Goal: Transaction & Acquisition: Purchase product/service

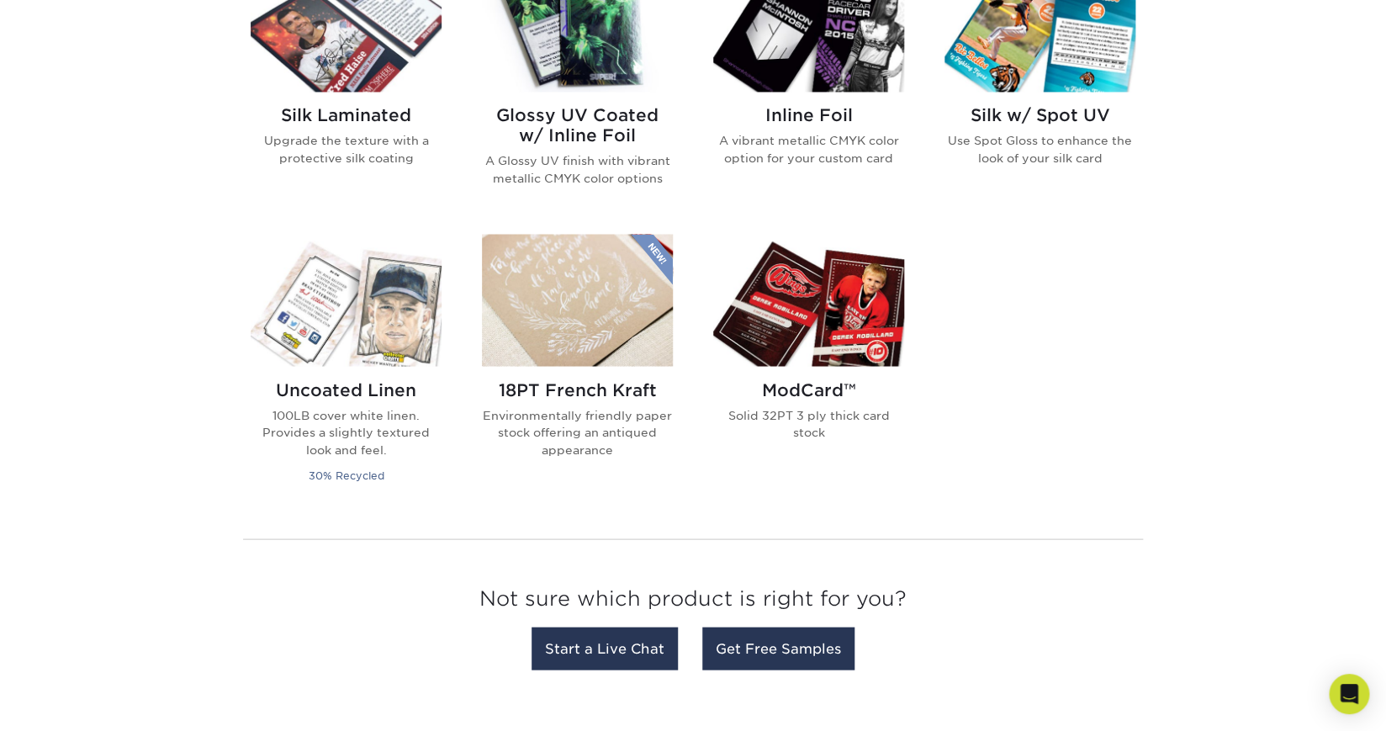
scroll to position [1173, 0]
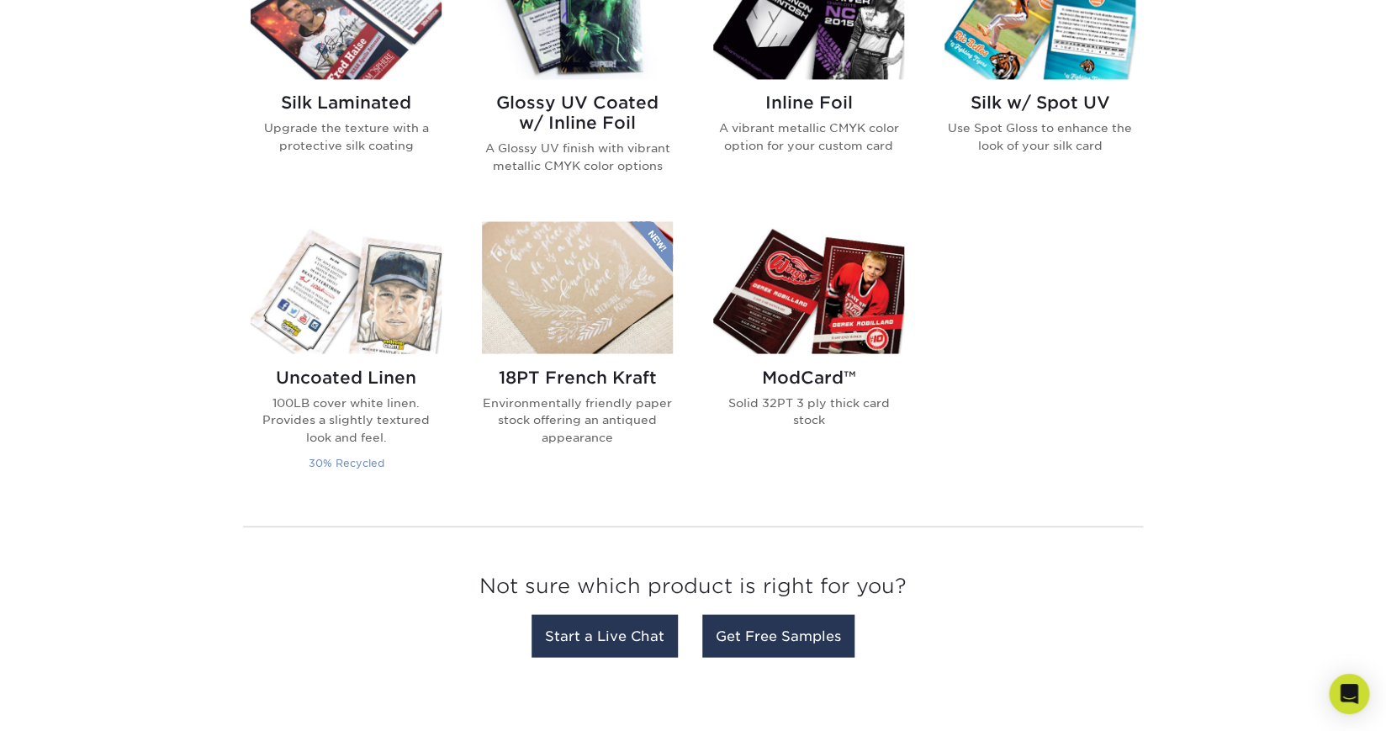
click at [343, 384] on h2 "Uncoated Linen" at bounding box center [346, 377] width 191 height 20
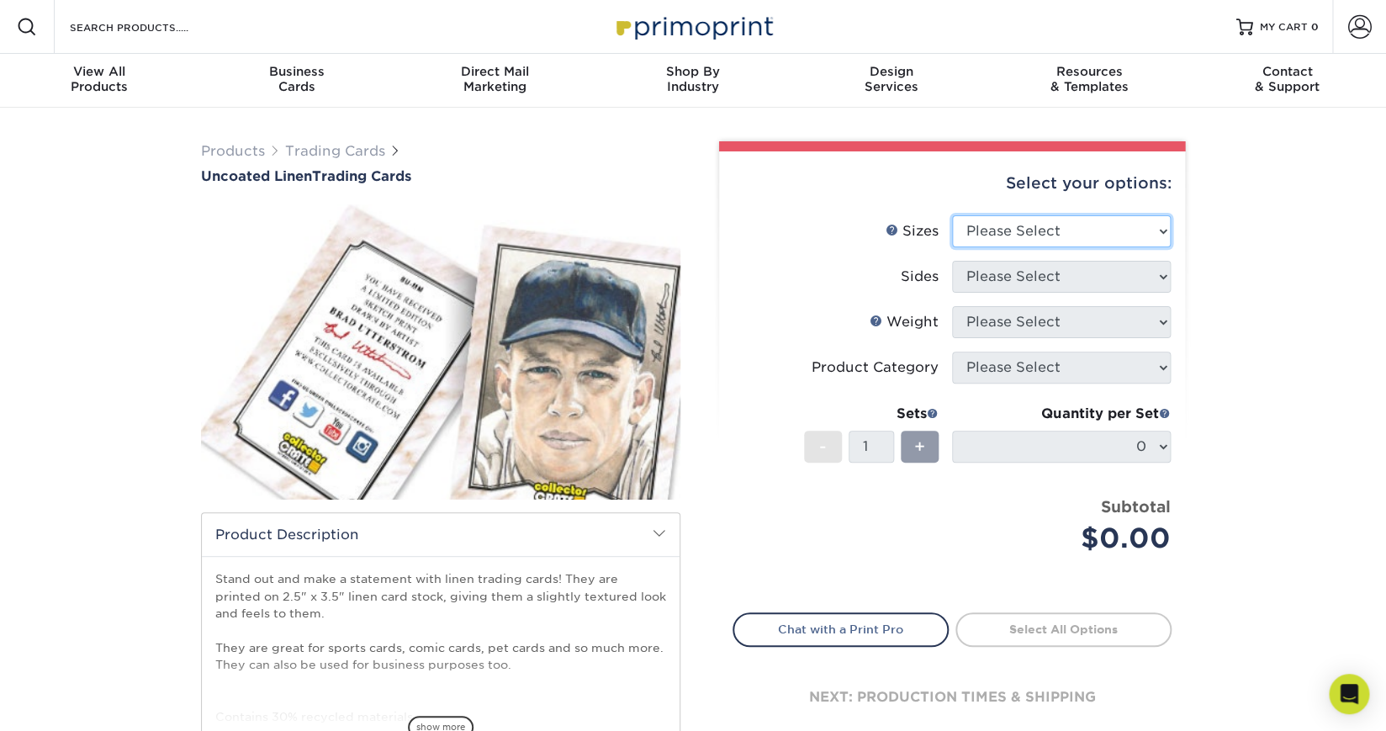
select select "2.50x3.50"
click option "2.5" x 3.5"" at bounding box center [0, 0] width 0 height 0
select select "13abbda7-1d64-4f25-8bb2-c179b224825d"
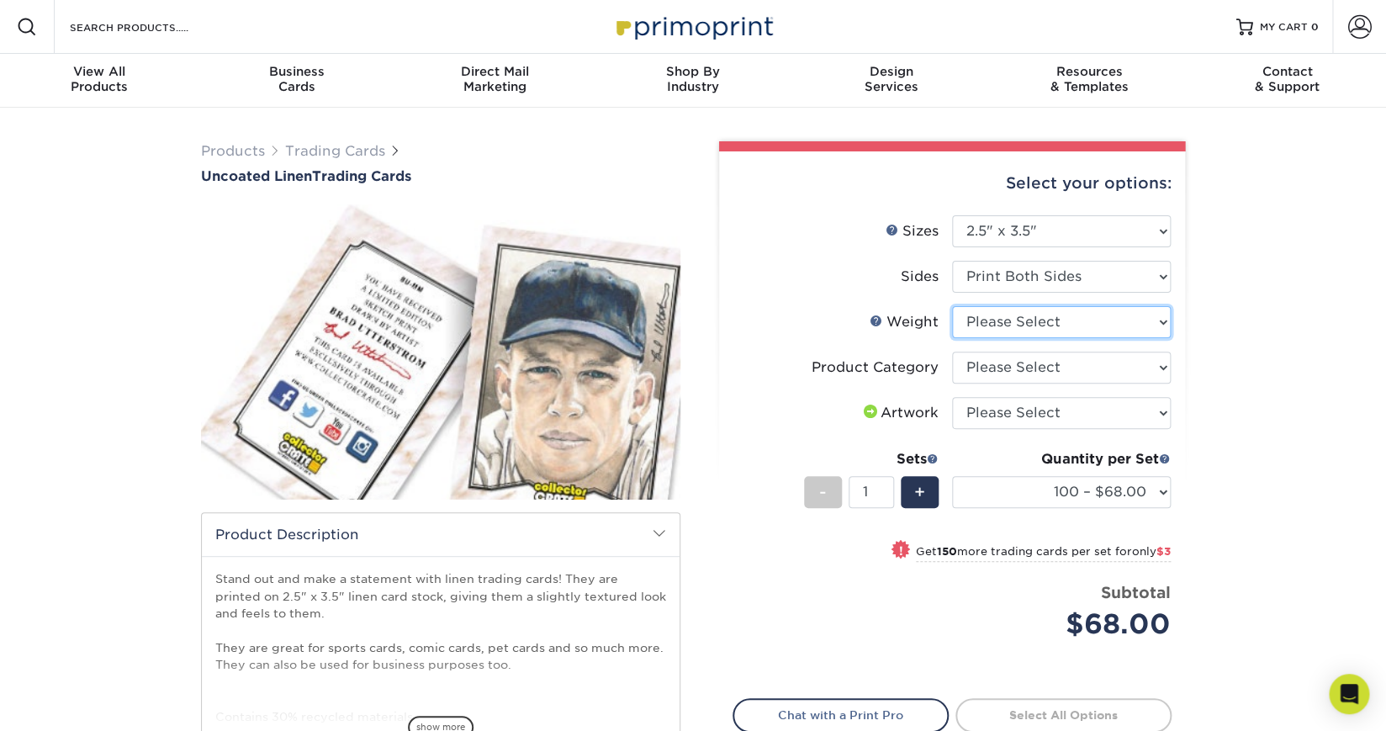
select select "100LB"
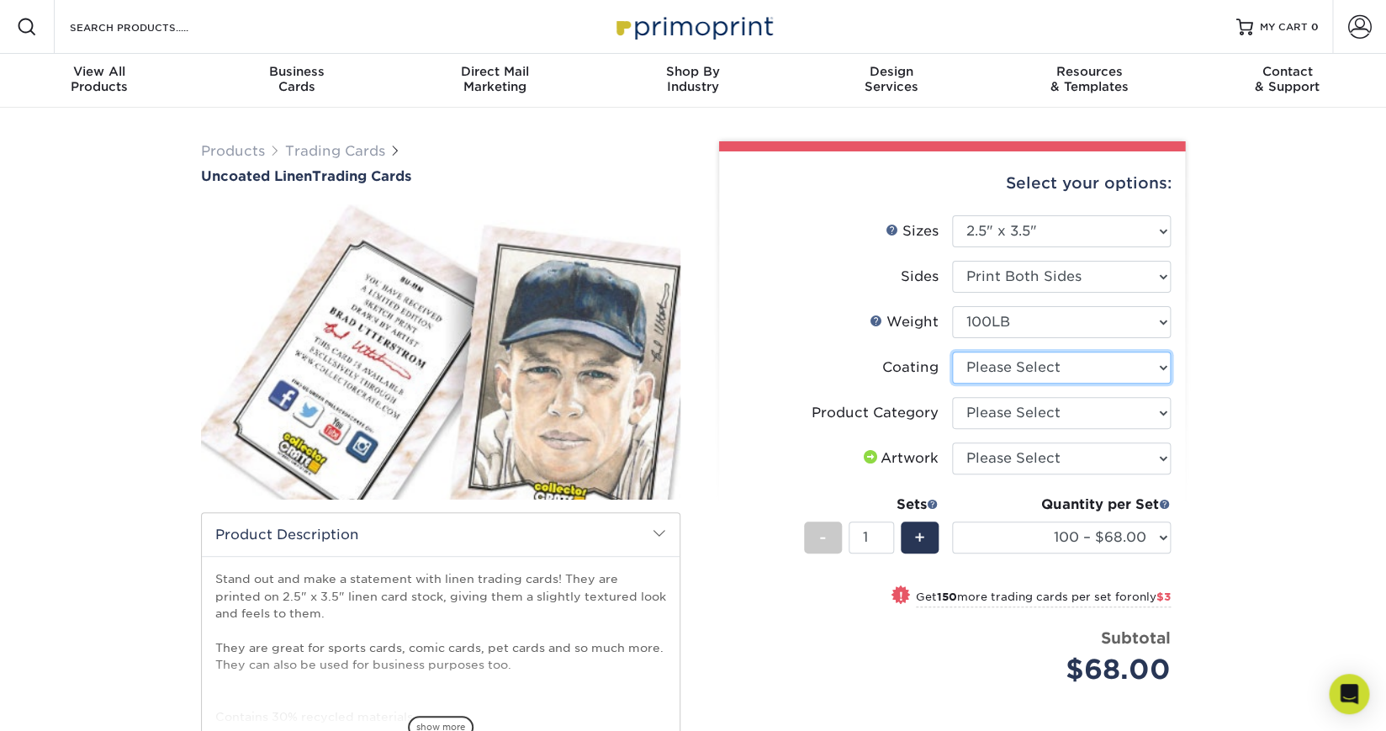
click option "Please Select" at bounding box center [0, 0] width 0 height 0
select select "3e7618de-abca-4bda-9f97-8b9129e913d8"
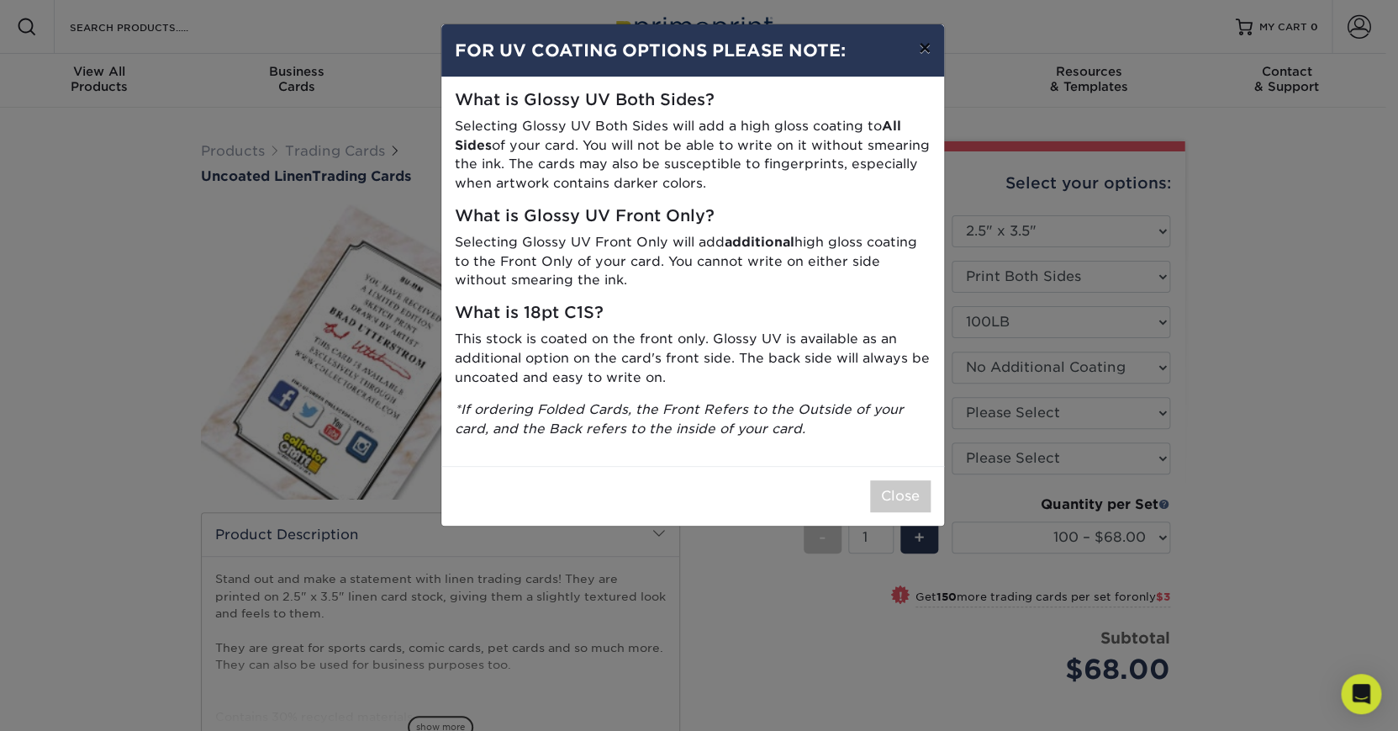
click at [921, 50] on button "×" at bounding box center [925, 47] width 39 height 47
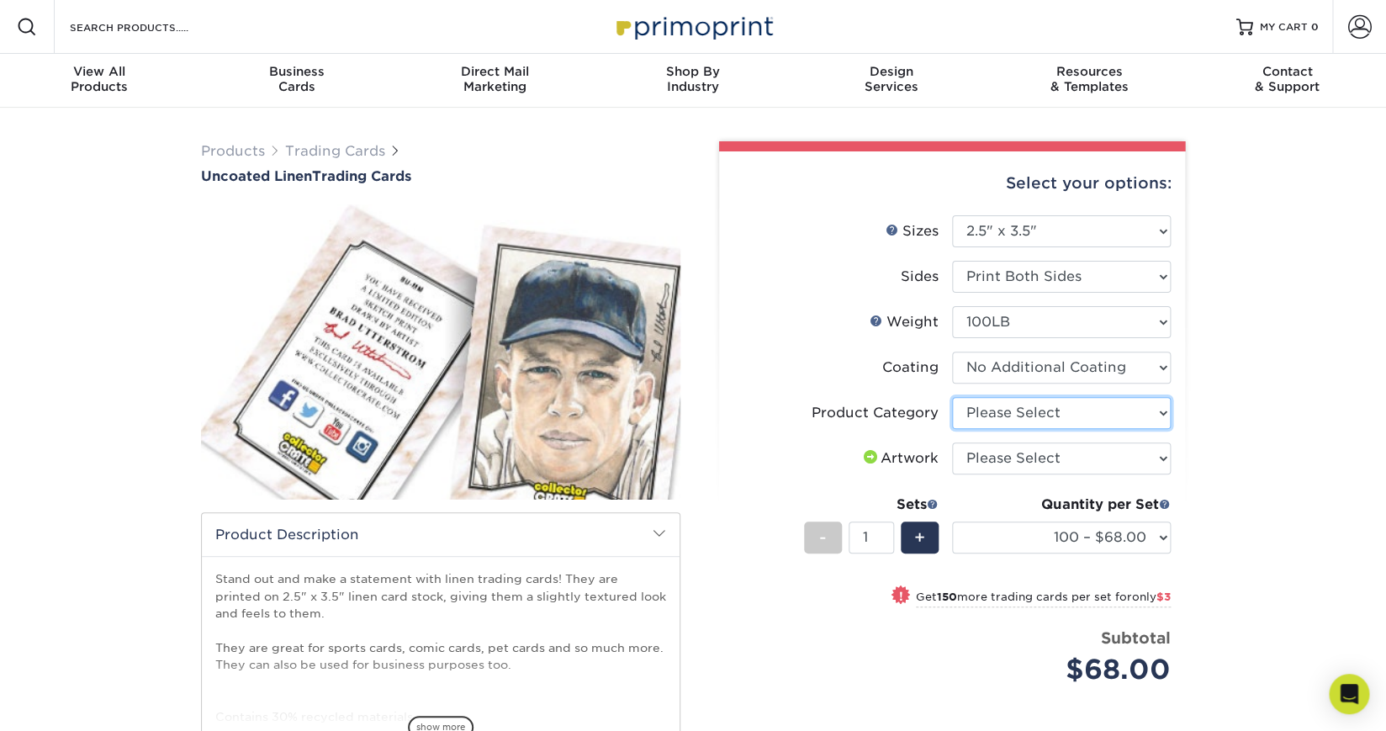
select select "c2f9bce9-36c2-409d-b101-c29d9d031e18"
click option "Trading Cards" at bounding box center [0, 0] width 0 height 0
select select "upload"
click option "I will upload files" at bounding box center [0, 0] width 0 height 0
